Goal: Task Accomplishment & Management: Use online tool/utility

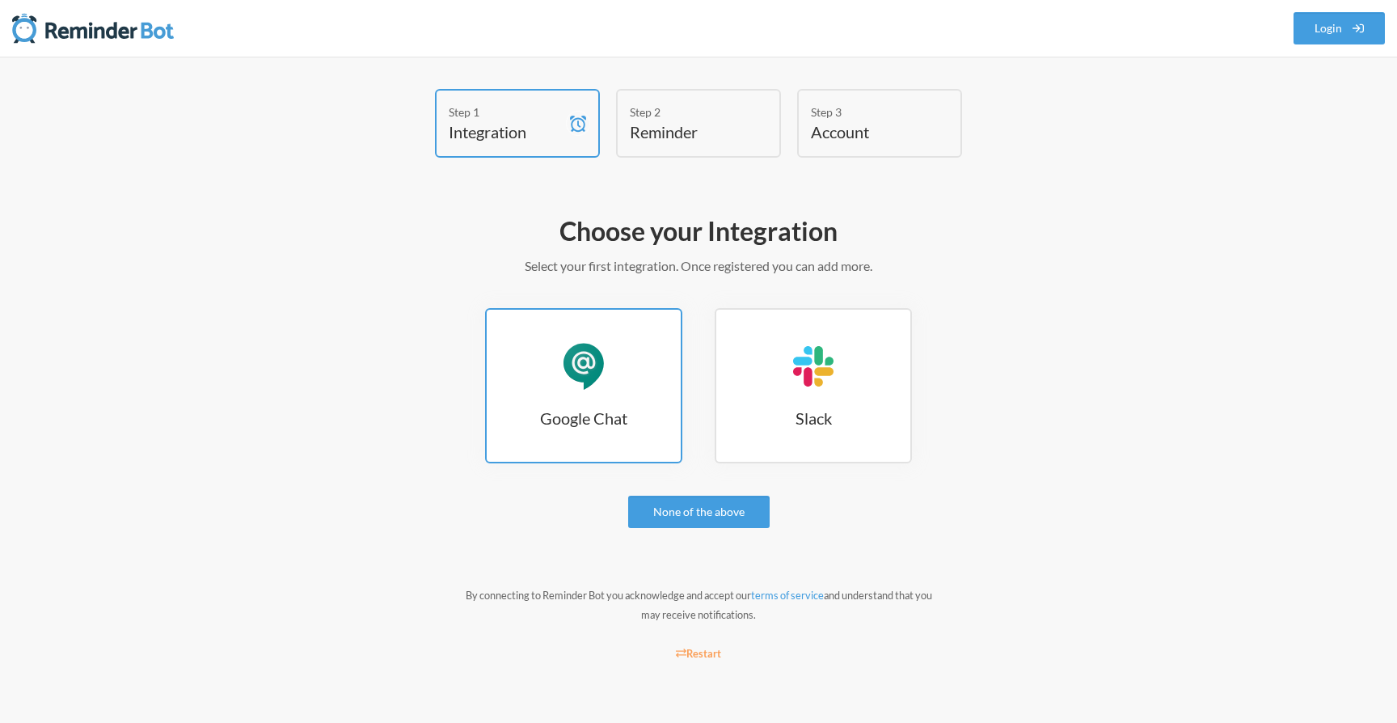
click at [597, 382] on div "Google Chat" at bounding box center [583, 366] width 49 height 49
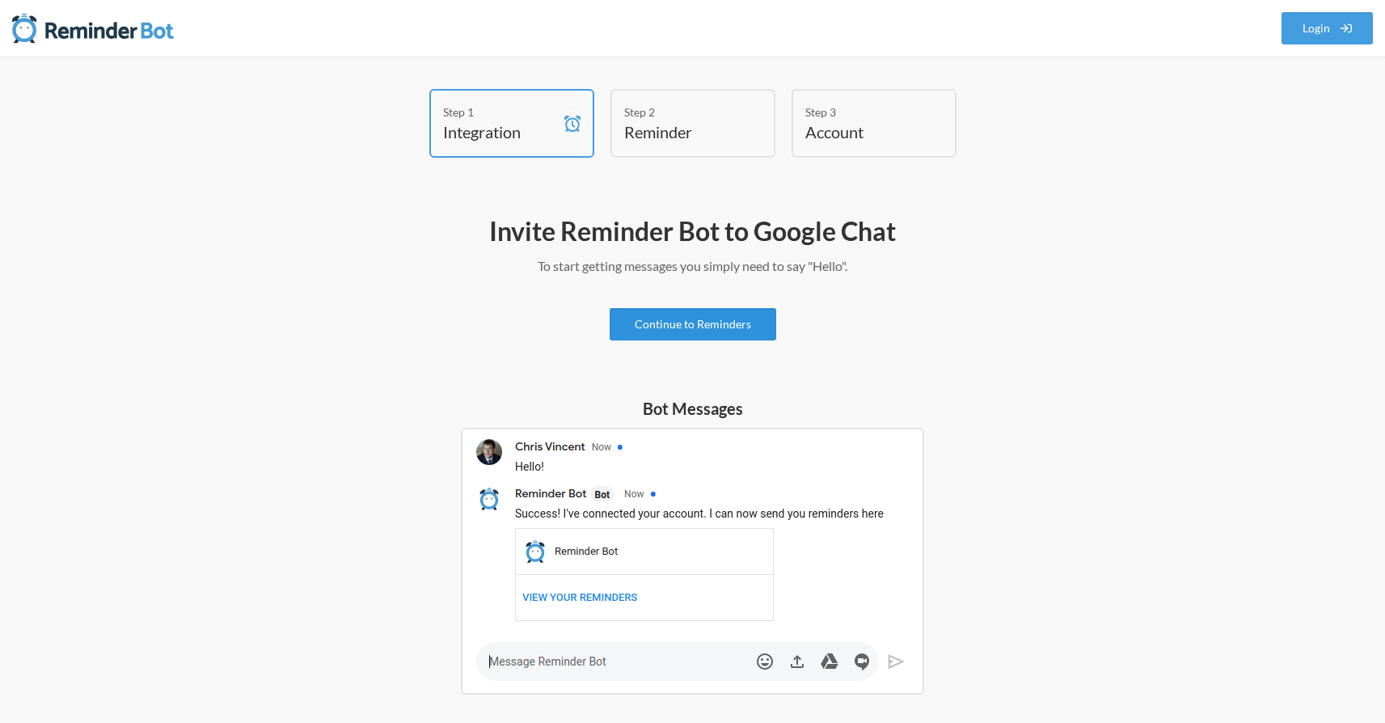
click at [663, 335] on link "Continue to Reminders" at bounding box center [692, 324] width 167 height 32
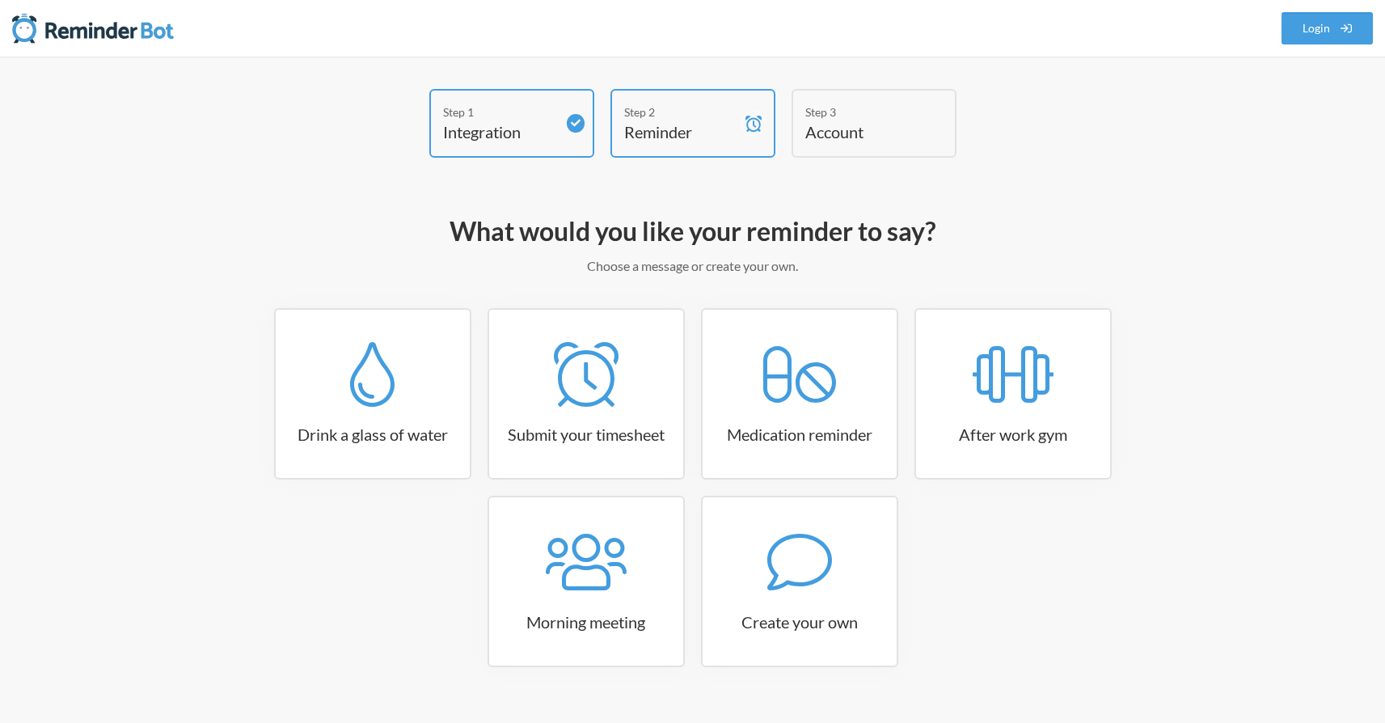
scroll to position [32, 0]
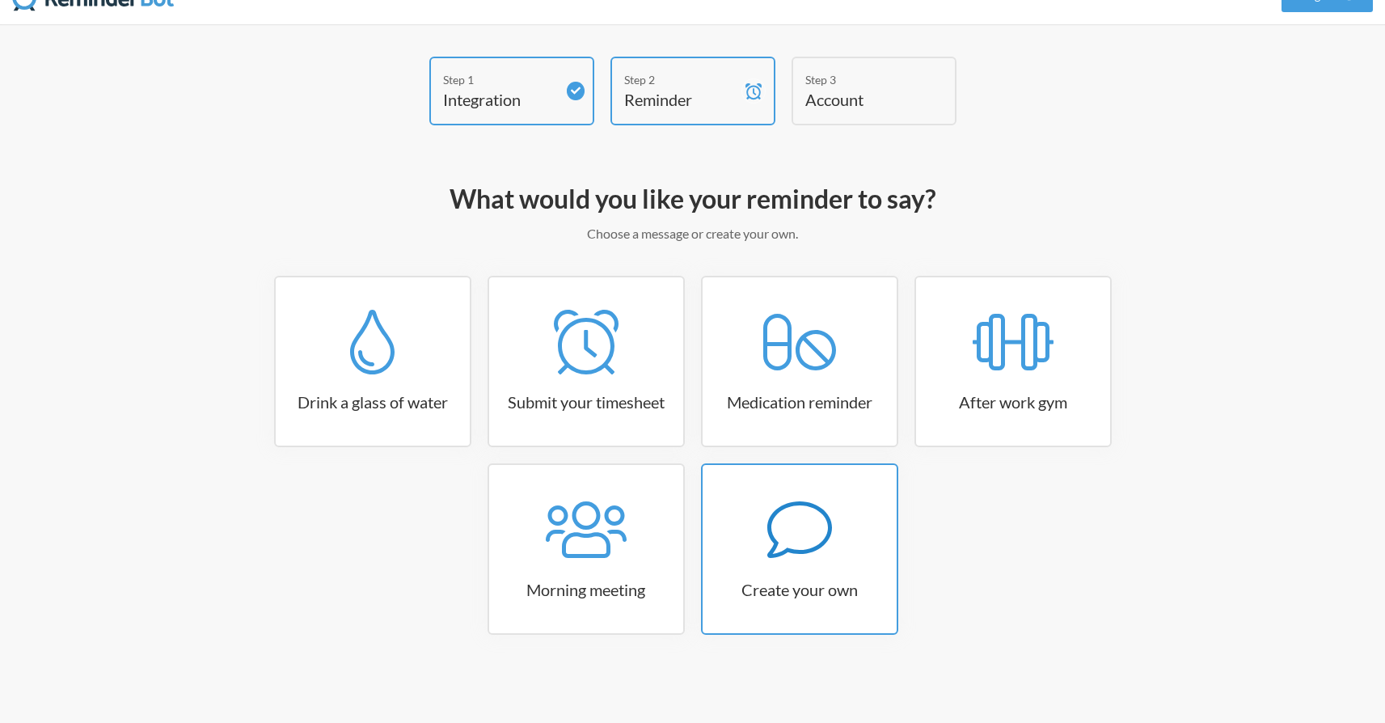
click at [845, 525] on div at bounding box center [799, 529] width 194 height 65
select select "08:30:00"
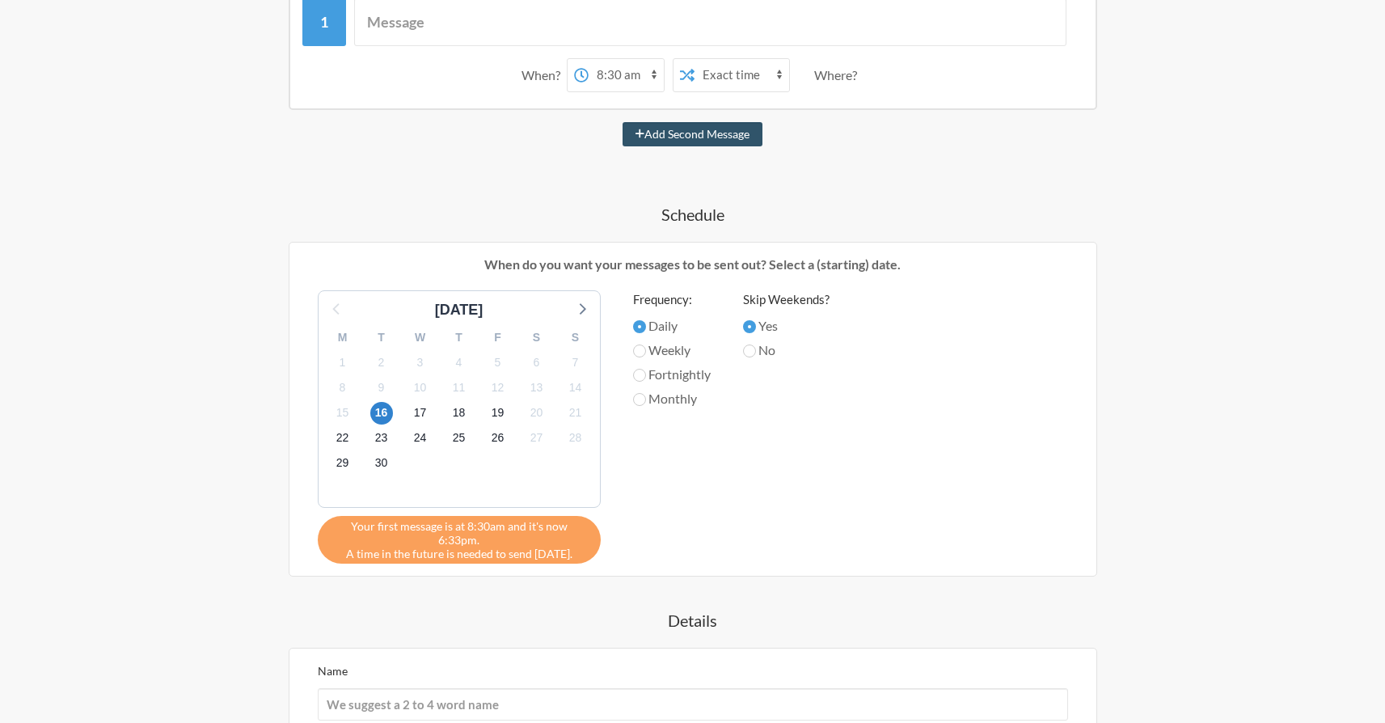
scroll to position [0, 0]
